Goal: Information Seeking & Learning: Learn about a topic

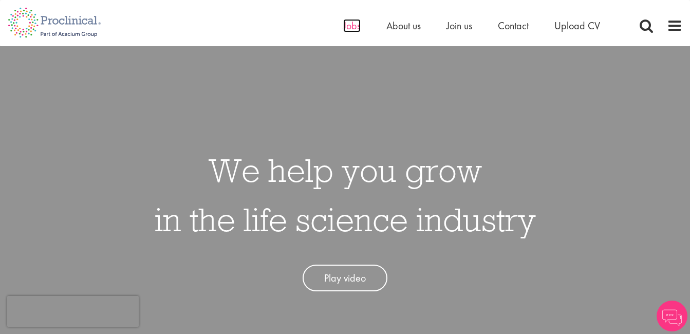
drag, startPoint x: 0, startPoint y: 0, endPoint x: 352, endPoint y: 26, distance: 353.5
click at [352, 26] on span "Jobs" at bounding box center [351, 25] width 17 height 13
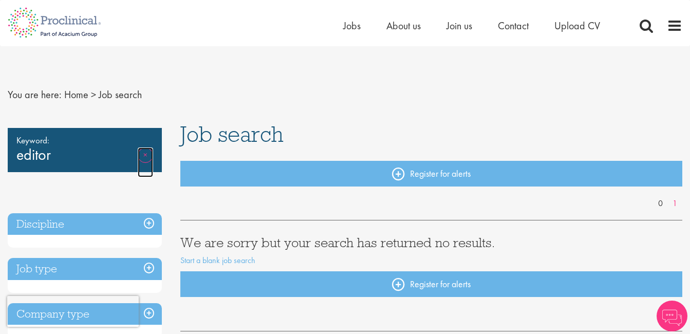
click at [145, 155] on link "Remove" at bounding box center [145, 162] width 15 height 30
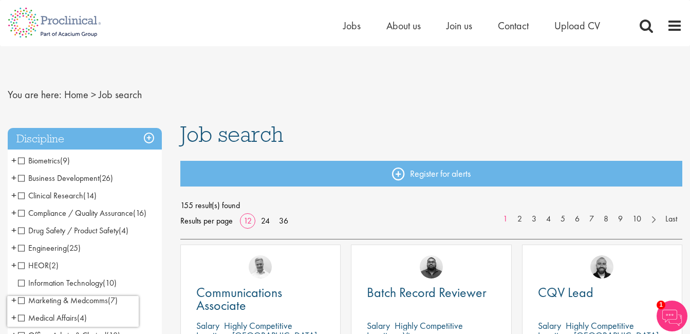
click at [657, 260] on div "[PERSON_NAME]" at bounding box center [602, 262] width 159 height 35
